Goal: Register for event/course

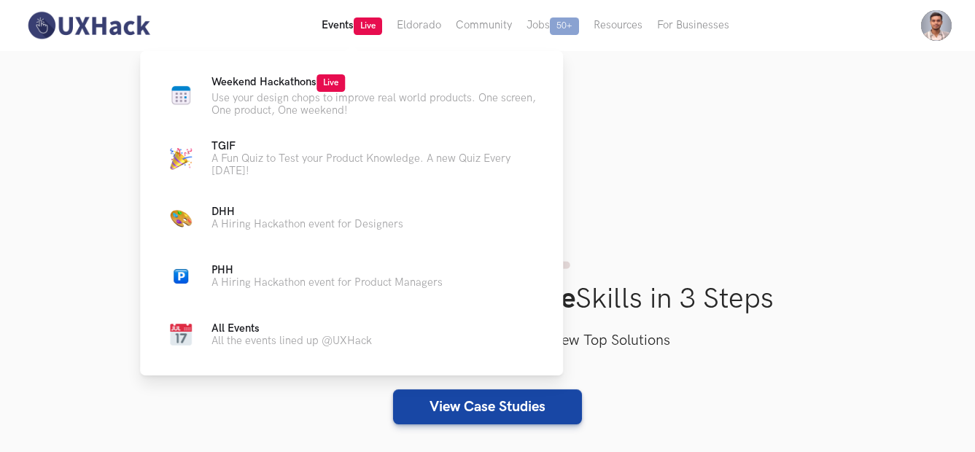
click at [339, 31] on button "Events Live" at bounding box center [351, 25] width 75 height 51
click at [301, 79] on span "Weekend Hackathons Live" at bounding box center [277, 82] width 133 height 12
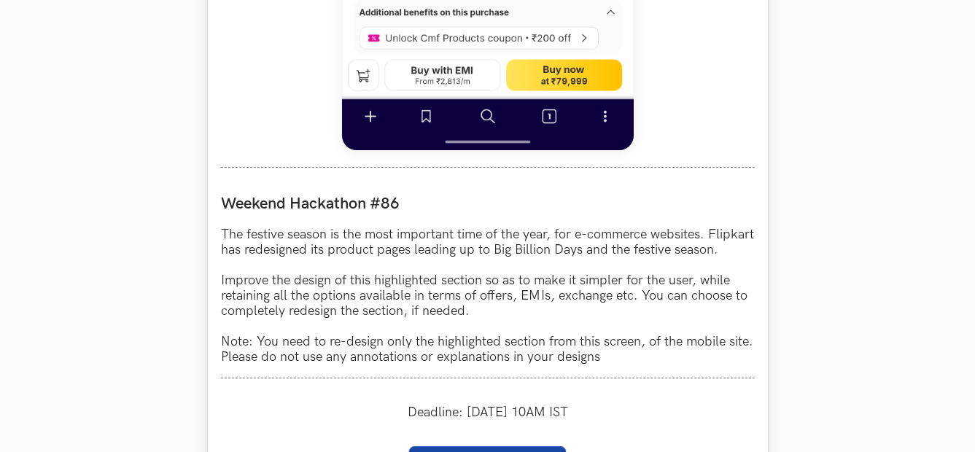
scroll to position [1167, 0]
